Goal: Task Accomplishment & Management: Use online tool/utility

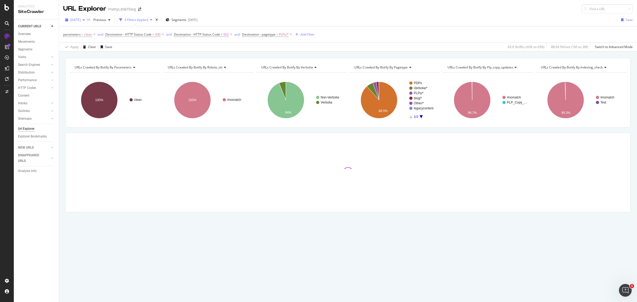
click at [87, 21] on div "button" at bounding box center [84, 19] width 6 height 3
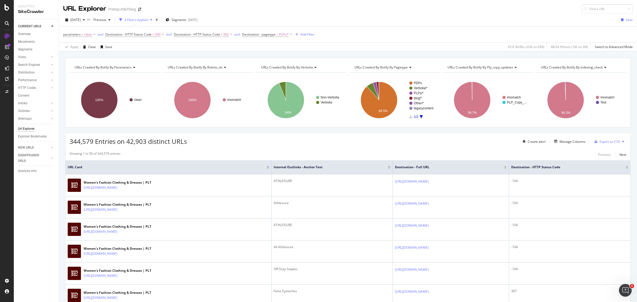
click at [620, 144] on button at bounding box center [623, 141] width 6 height 8
click at [545, 153] on div "Showing 1 to 50 of 344,579 entries Previous Next" at bounding box center [348, 154] width 565 height 6
click at [607, 141] on div "Export as CSV" at bounding box center [609, 141] width 20 height 5
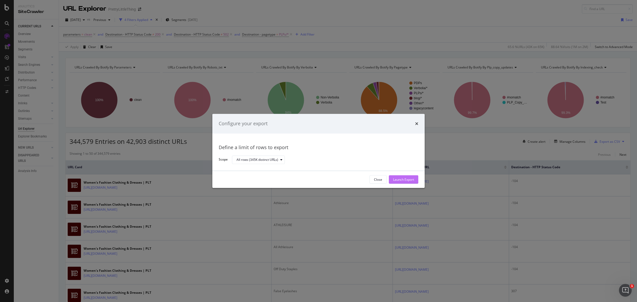
click at [411, 178] on div "Launch Export" at bounding box center [403, 179] width 21 height 5
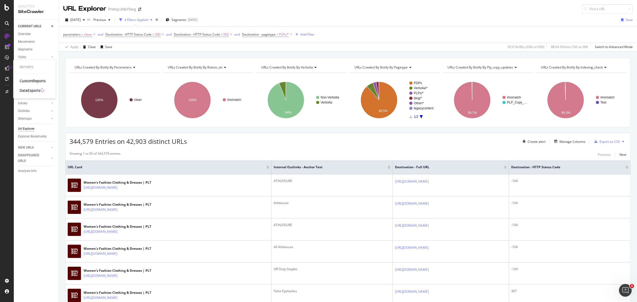
click at [27, 88] on div "DataExports" at bounding box center [30, 90] width 21 height 5
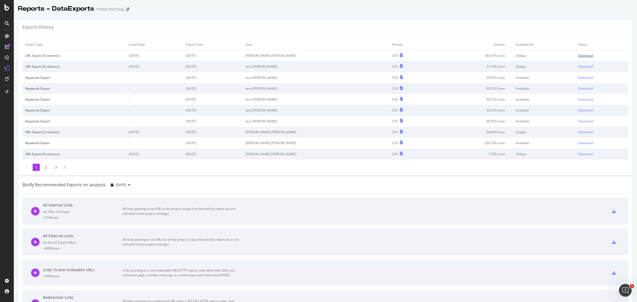
click at [578, 54] on div "Download" at bounding box center [585, 55] width 15 height 5
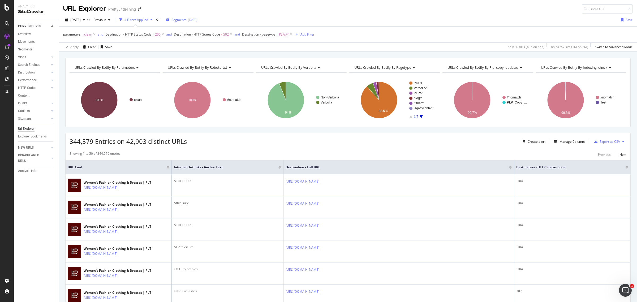
click at [197, 17] on div "Segments 2025-09-12" at bounding box center [182, 20] width 32 height 8
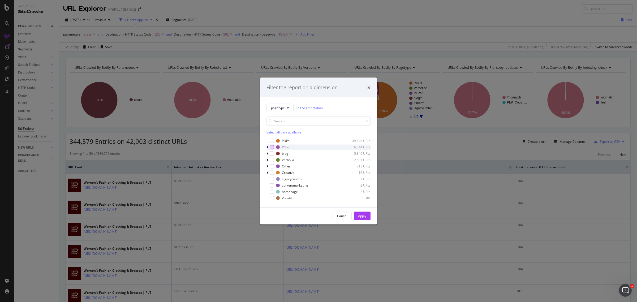
click at [273, 146] on div "modal" at bounding box center [272, 147] width 4 height 4
click at [358, 216] on div "Apply" at bounding box center [362, 216] width 8 height 5
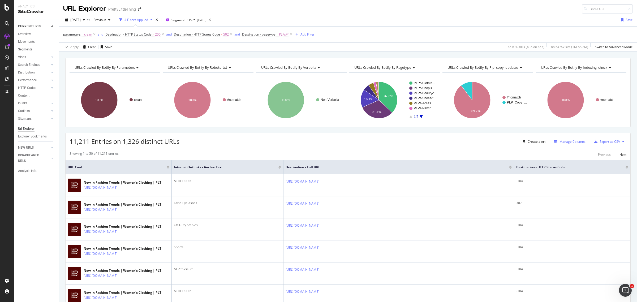
click at [561, 143] on div "Manage Columns" at bounding box center [572, 141] width 26 height 5
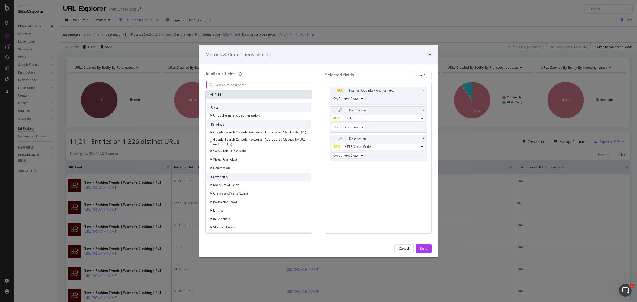
click at [261, 85] on input "modal" at bounding box center [263, 85] width 96 height 8
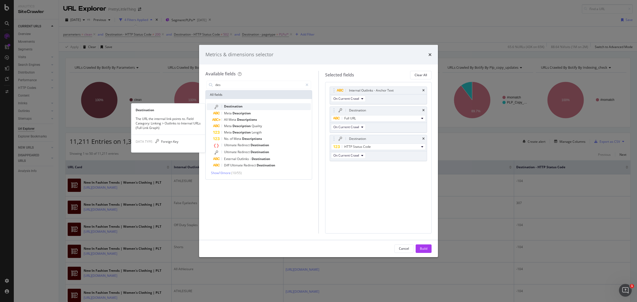
type input "des"
click at [236, 106] on span "Destination" at bounding box center [233, 106] width 19 height 5
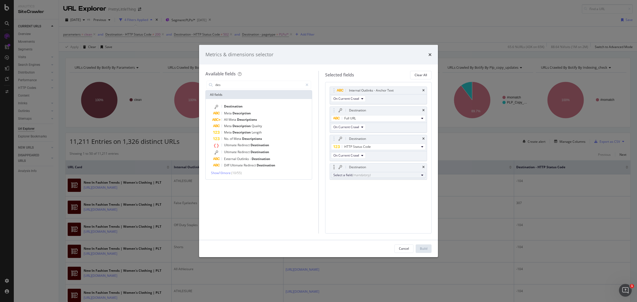
click at [373, 177] on div "Select a field (mandatory)" at bounding box center [376, 175] width 86 height 5
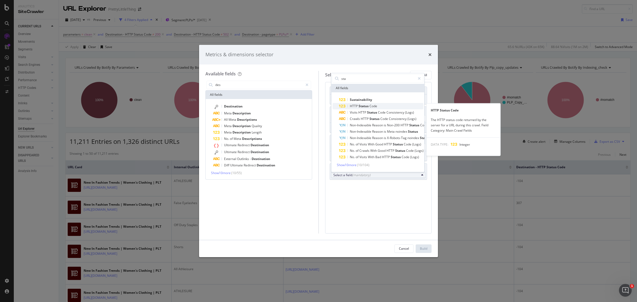
type input "sta"
click at [378, 103] on span "HTTP Status Code" at bounding box center [381, 106] width 84 height 6
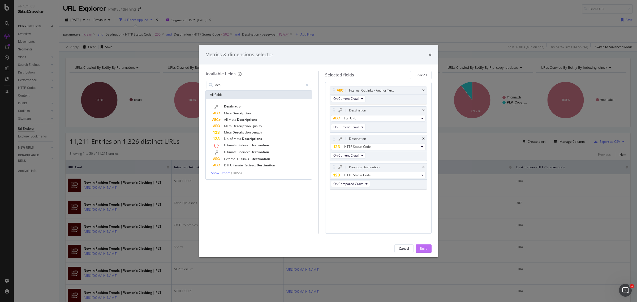
click at [423, 246] on div "Build" at bounding box center [423, 248] width 7 height 5
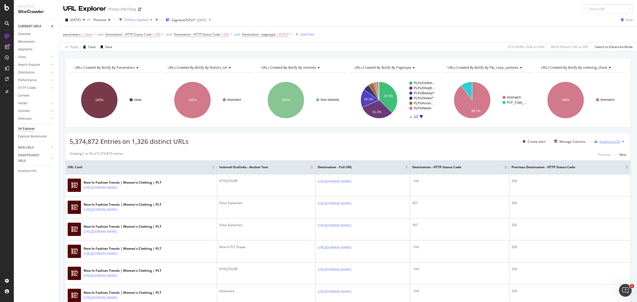
click at [605, 143] on div "Export as CSV" at bounding box center [609, 141] width 20 height 5
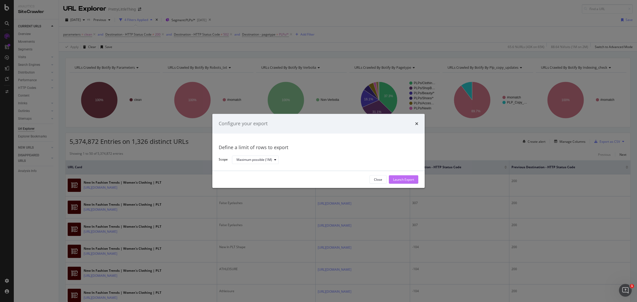
click at [402, 179] on div "Launch Export" at bounding box center [403, 179] width 21 height 5
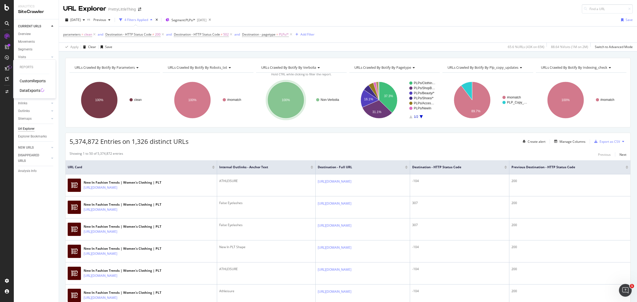
click at [31, 89] on div "DataExports" at bounding box center [30, 90] width 21 height 5
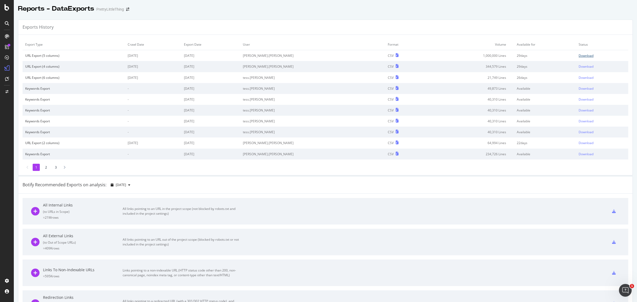
click at [579, 55] on div "Download" at bounding box center [586, 55] width 15 height 5
drag, startPoint x: 144, startPoint y: 30, endPoint x: 133, endPoint y: 28, distance: 11.0
click at [144, 30] on div "Exports History" at bounding box center [325, 27] width 614 height 15
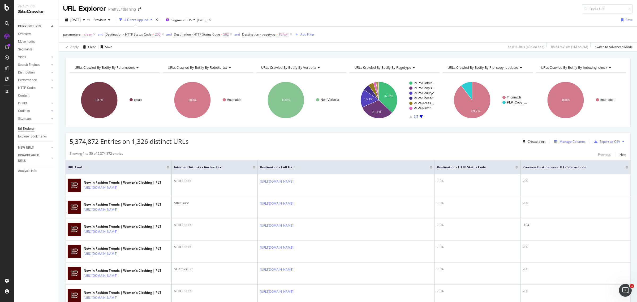
click at [577, 140] on div "Manage Columns" at bounding box center [572, 141] width 26 height 5
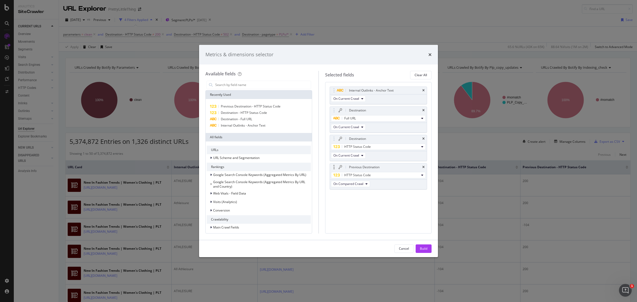
click at [421, 166] on div "Previous Destination" at bounding box center [378, 166] width 97 height 7
click at [422, 167] on icon "times" at bounding box center [423, 167] width 2 height 3
click at [416, 249] on button "Build" at bounding box center [424, 248] width 16 height 8
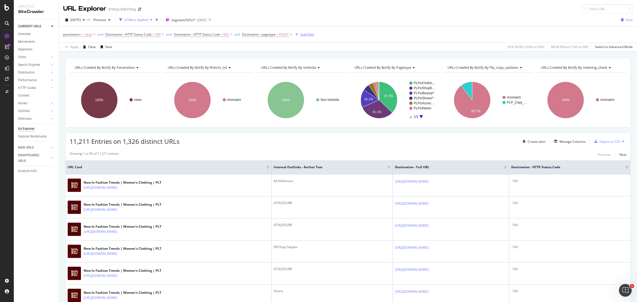
click at [305, 32] on div "Add Filter" at bounding box center [307, 34] width 14 height 5
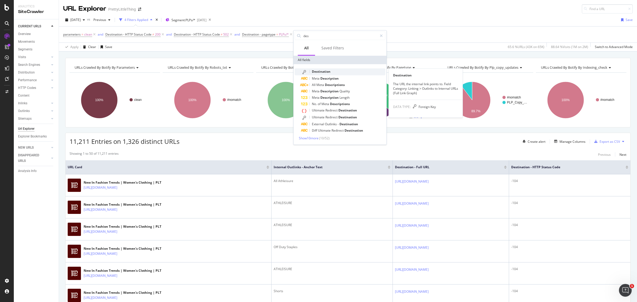
type input "des"
click at [325, 70] on span "Destination" at bounding box center [321, 71] width 19 height 5
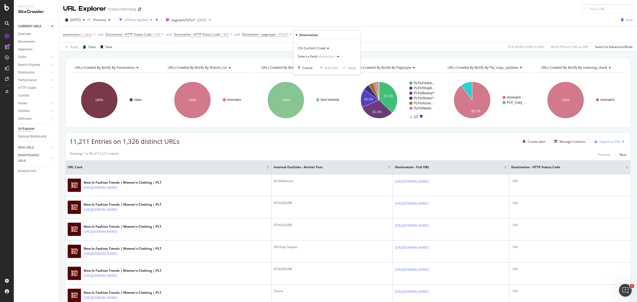
click at [321, 54] on div "Select a field (mandatory)" at bounding box center [320, 57] width 44 height 8
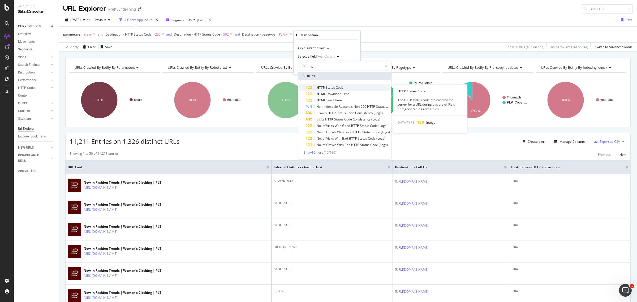
type input "ht"
click at [334, 88] on span "Status" at bounding box center [331, 87] width 10 height 5
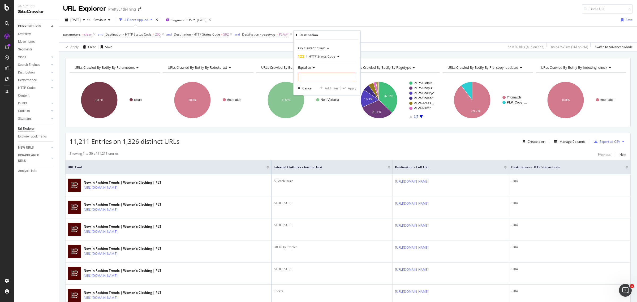
click at [310, 66] on span "Equal to" at bounding box center [304, 67] width 13 height 5
click at [318, 84] on span "Not Equal to" at bounding box center [309, 85] width 18 height 5
click at [319, 77] on input "number" at bounding box center [327, 77] width 58 height 8
click at [312, 97] on span "-104" at bounding box center [320, 95] width 42 height 5
type input "-104"
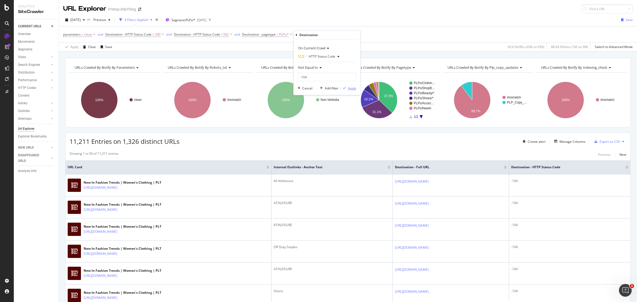
click at [350, 88] on div "Apply" at bounding box center [352, 88] width 8 height 5
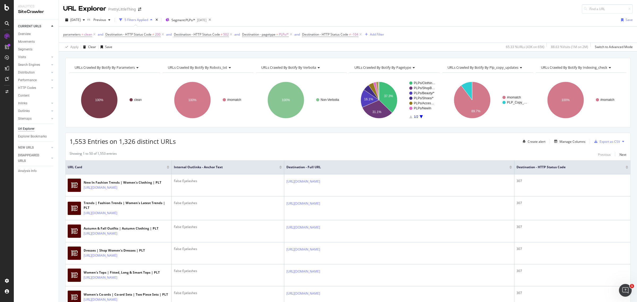
click at [625, 169] on div at bounding box center [626, 167] width 3 height 1
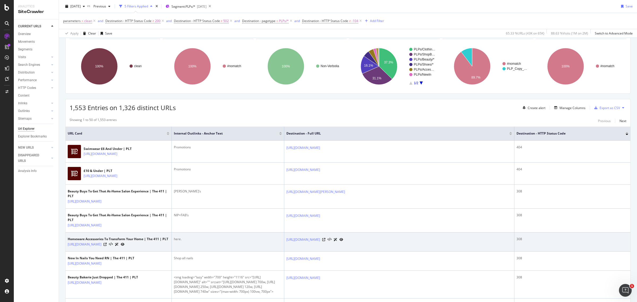
scroll to position [33, 0]
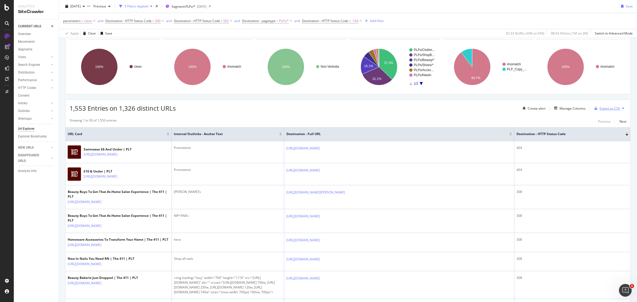
click at [608, 109] on div "Export as CSV" at bounding box center [609, 108] width 20 height 5
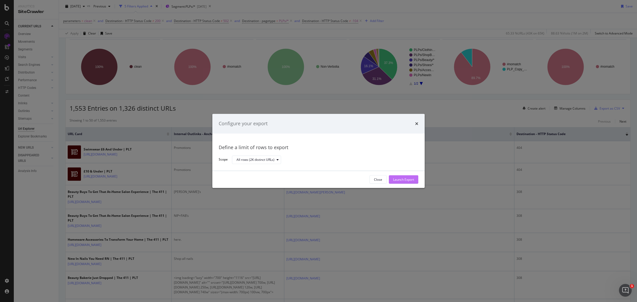
click at [408, 177] on div "Launch Export" at bounding box center [403, 180] width 21 height 8
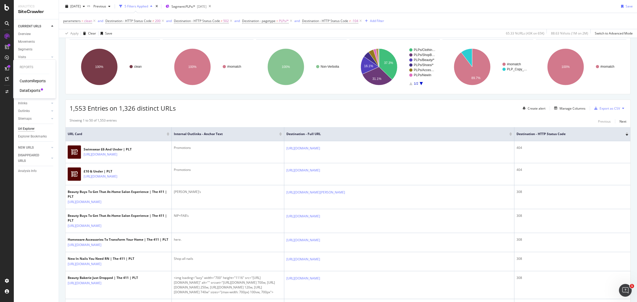
click at [9, 68] on div at bounding box center [7, 68] width 8 height 8
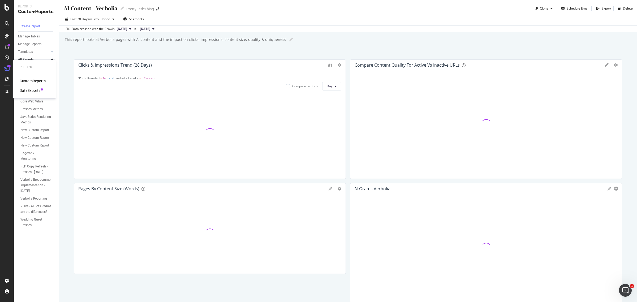
click at [24, 89] on div "DataExports" at bounding box center [30, 90] width 21 height 5
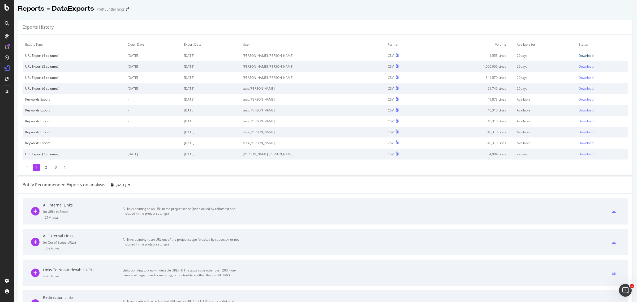
click at [579, 57] on div "Download" at bounding box center [586, 55] width 15 height 5
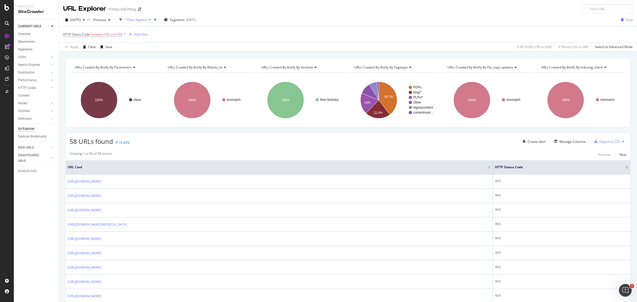
click at [566, 138] on div "Create alert Manage Columns Export as CSV" at bounding box center [573, 141] width 106 height 9
click at [562, 142] on div "Manage Columns" at bounding box center [572, 141] width 26 height 5
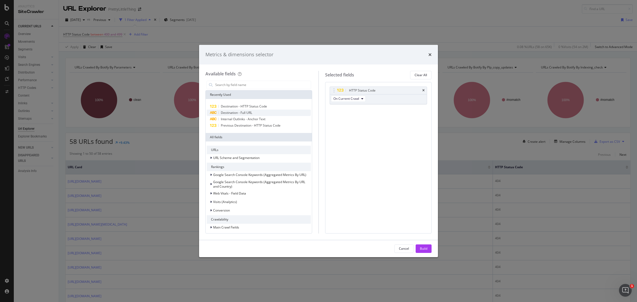
click at [263, 112] on div "Destination - Full URL" at bounding box center [259, 113] width 104 height 6
click at [244, 125] on span "Previous Destination - HTTP Status Code" at bounding box center [251, 125] width 60 height 5
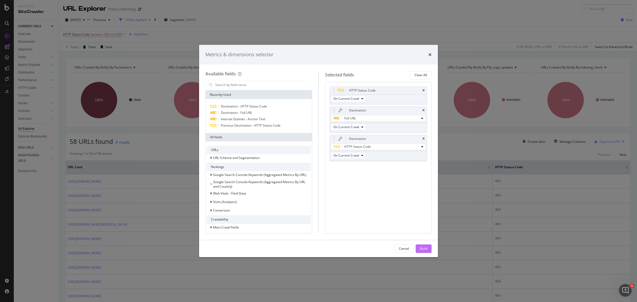
click at [420, 248] on div "Build" at bounding box center [423, 248] width 7 height 5
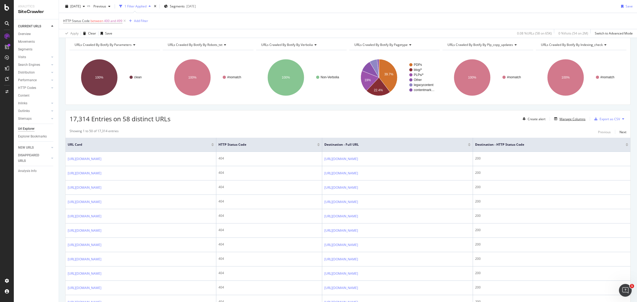
scroll to position [33, 0]
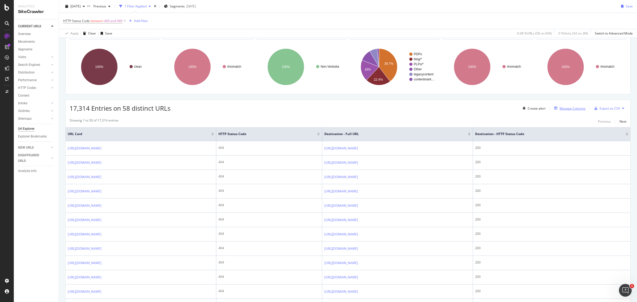
click at [566, 109] on div "Manage Columns" at bounding box center [572, 108] width 26 height 5
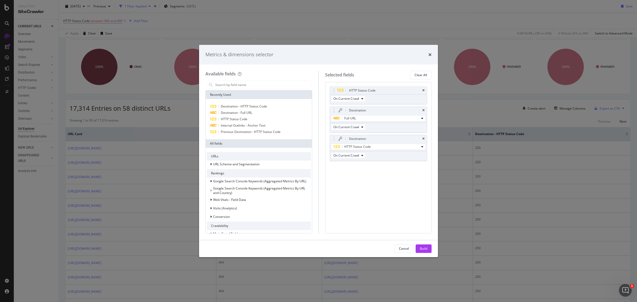
click at [428, 55] on div "Metrics & dimensions selector" at bounding box center [318, 54] width 226 height 7
click at [429, 54] on icon "times" at bounding box center [429, 55] width 3 height 4
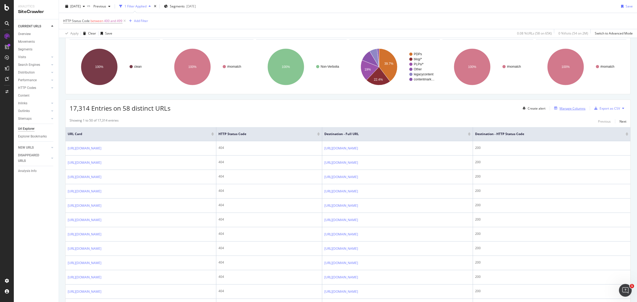
click at [559, 109] on div "Manage Columns" at bounding box center [572, 108] width 26 height 5
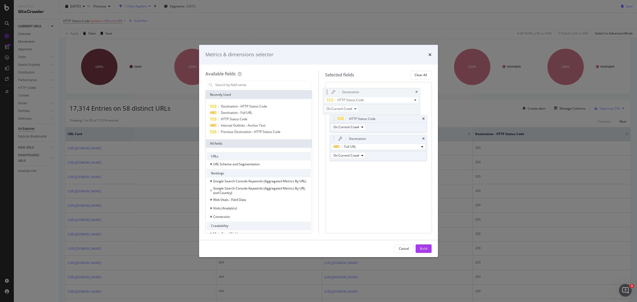
drag, startPoint x: 388, startPoint y: 141, endPoint x: 381, endPoint y: 94, distance: 47.5
click at [381, 94] on body "Analytics SiteCrawler CURRENT URLS Overview Movements Segments Visits Analysis …" at bounding box center [318, 151] width 637 height 302
click at [426, 91] on div "Destination" at bounding box center [378, 90] width 97 height 7
click at [423, 90] on icon "times" at bounding box center [423, 90] width 2 height 3
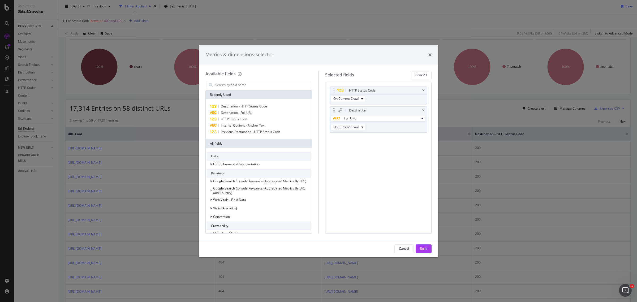
click at [425, 111] on div "Destination" at bounding box center [378, 110] width 97 height 7
click at [405, 245] on div "Cancel" at bounding box center [404, 248] width 10 height 7
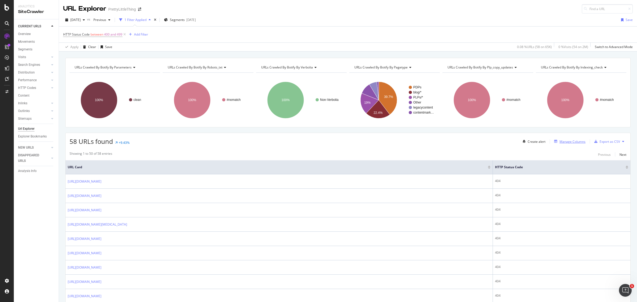
click at [554, 142] on icon "button" at bounding box center [555, 141] width 3 height 3
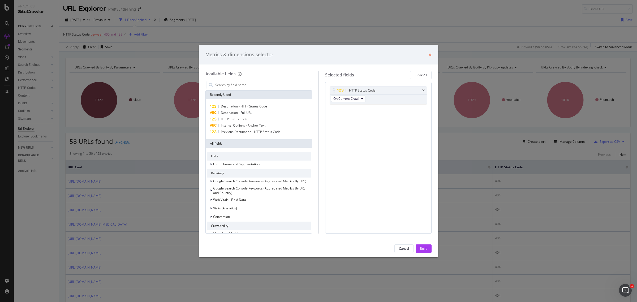
click at [429, 55] on icon "times" at bounding box center [429, 55] width 3 height 4
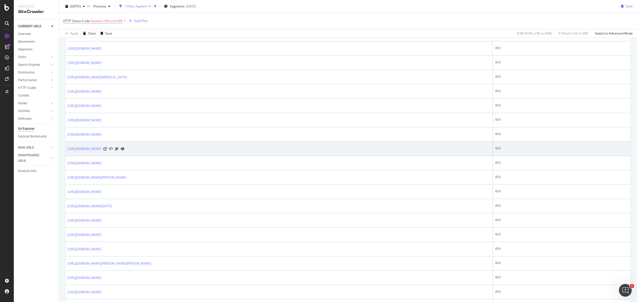
scroll to position [136, 0]
click at [124, 145] on link at bounding box center [123, 146] width 4 height 6
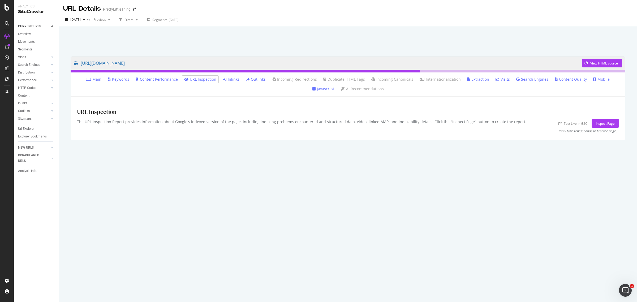
click at [226, 80] on link "Inlinks" at bounding box center [231, 79] width 17 height 5
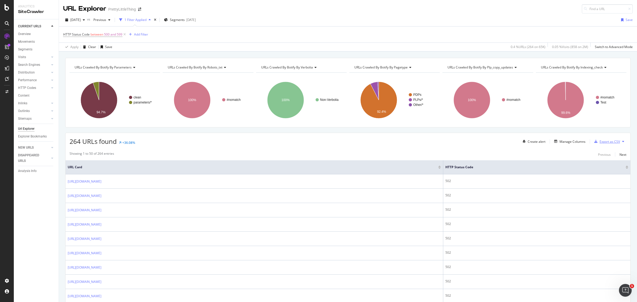
click at [602, 143] on div "Export as CSV" at bounding box center [609, 141] width 20 height 5
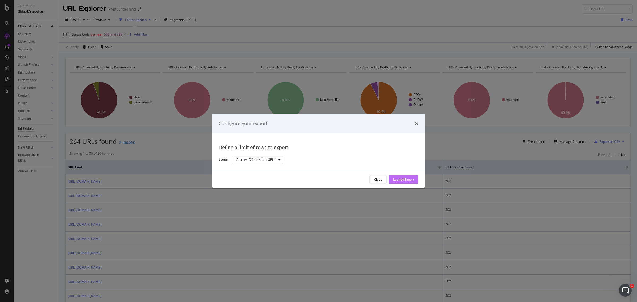
click at [399, 180] on div "Launch Export" at bounding box center [403, 179] width 21 height 5
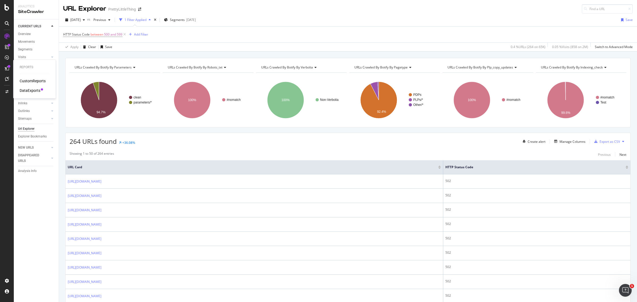
click at [6, 70] on icon at bounding box center [7, 68] width 4 height 4
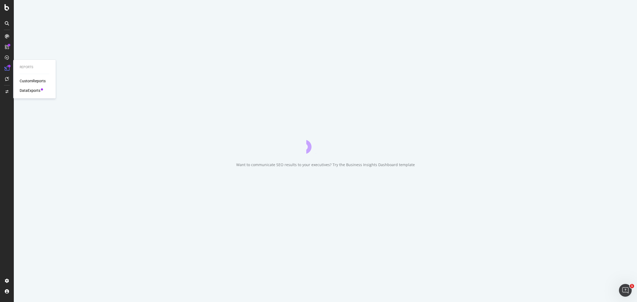
click at [29, 90] on div "DataExports" at bounding box center [30, 90] width 21 height 5
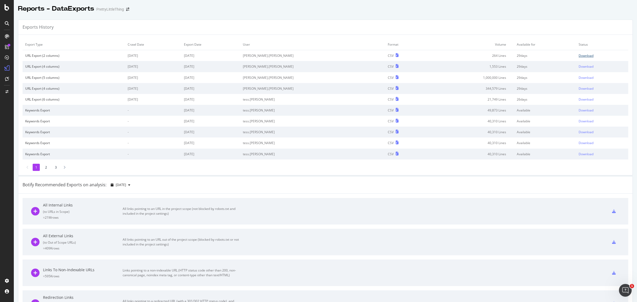
click at [579, 56] on div "Download" at bounding box center [586, 55] width 15 height 5
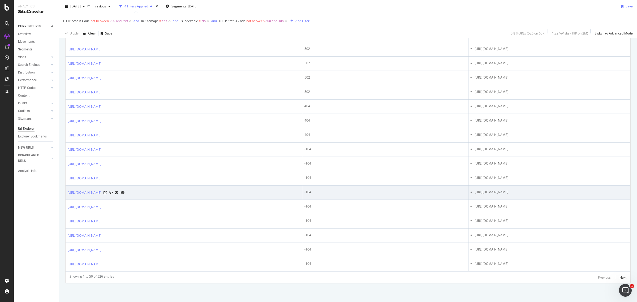
scroll to position [623, 0]
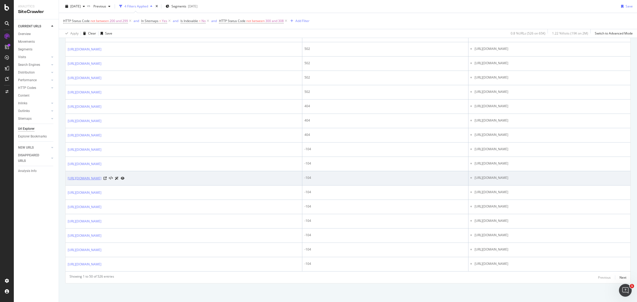
click at [101, 178] on link "[URL][DOMAIN_NAME]" at bounding box center [85, 178] width 34 height 5
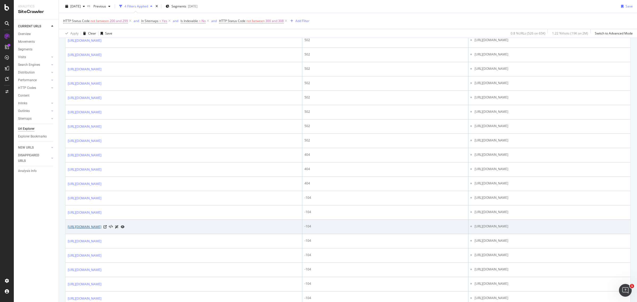
scroll to position [523, 0]
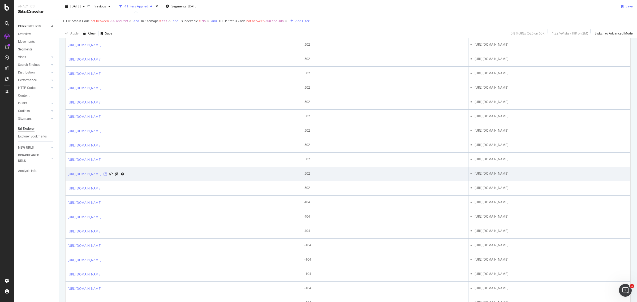
click at [107, 175] on icon at bounding box center [104, 173] width 3 height 3
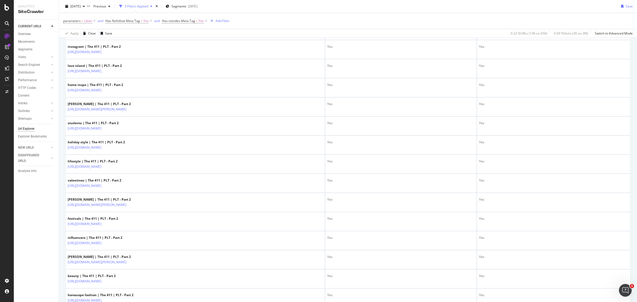
scroll to position [873, 0]
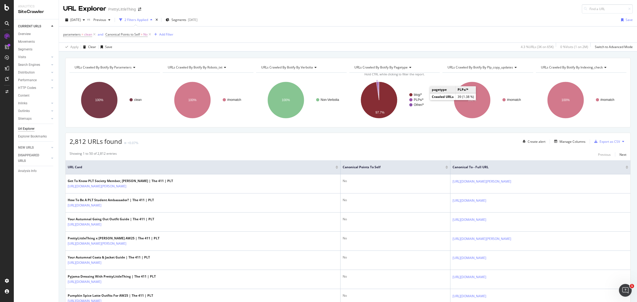
click at [415, 99] on text "PLPs/*" at bounding box center [419, 100] width 10 height 4
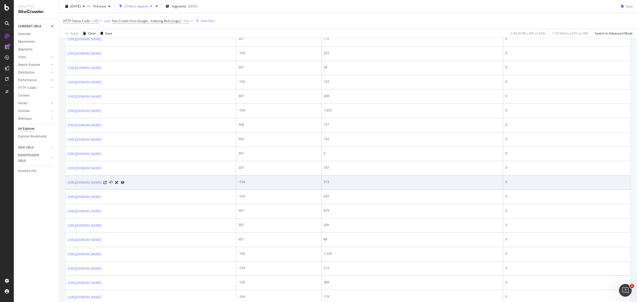
scroll to position [623, 0]
